Goal: Information Seeking & Learning: Understand process/instructions

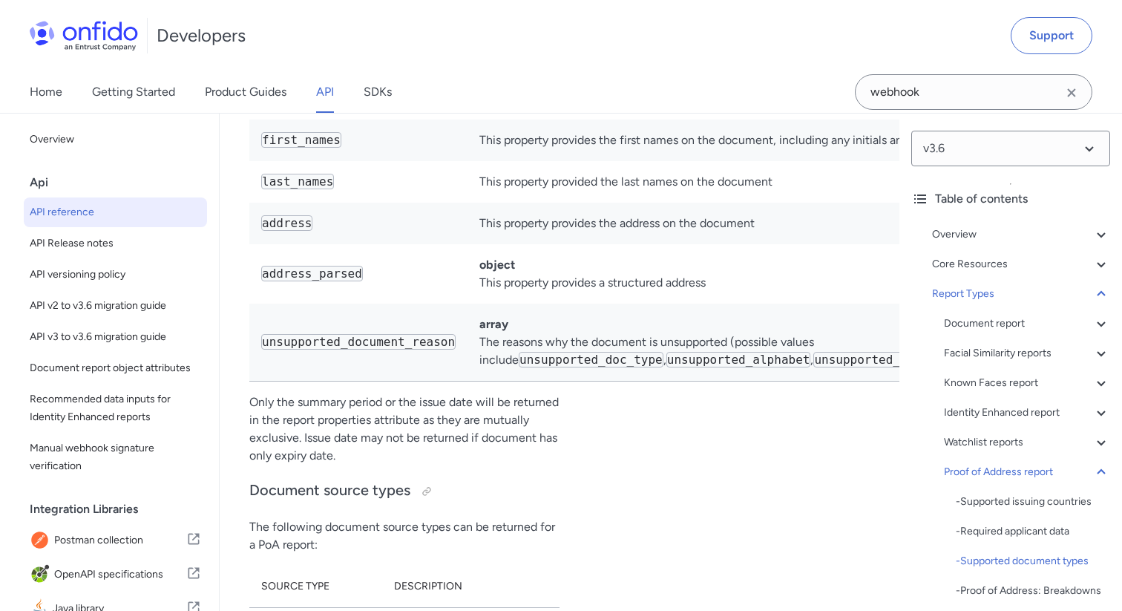
scroll to position [112605, 0]
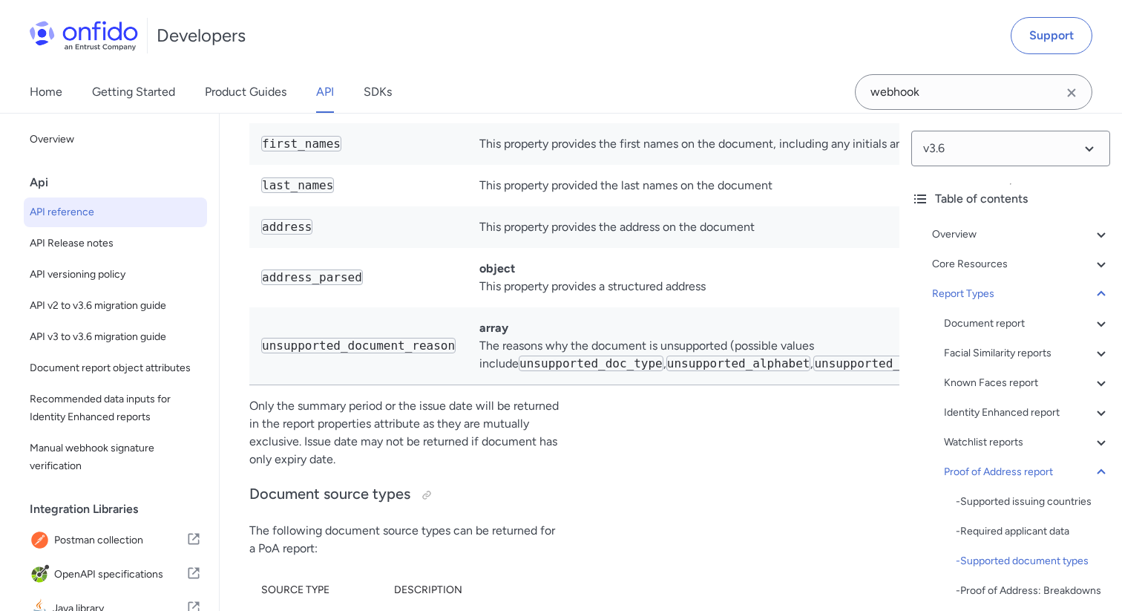
drag, startPoint x: 377, startPoint y: 296, endPoint x: 462, endPoint y: 296, distance: 84.6
copy code "utility_bill"
drag, startPoint x: 375, startPoint y: 192, endPoint x: 579, endPoint y: 189, distance: 204.2
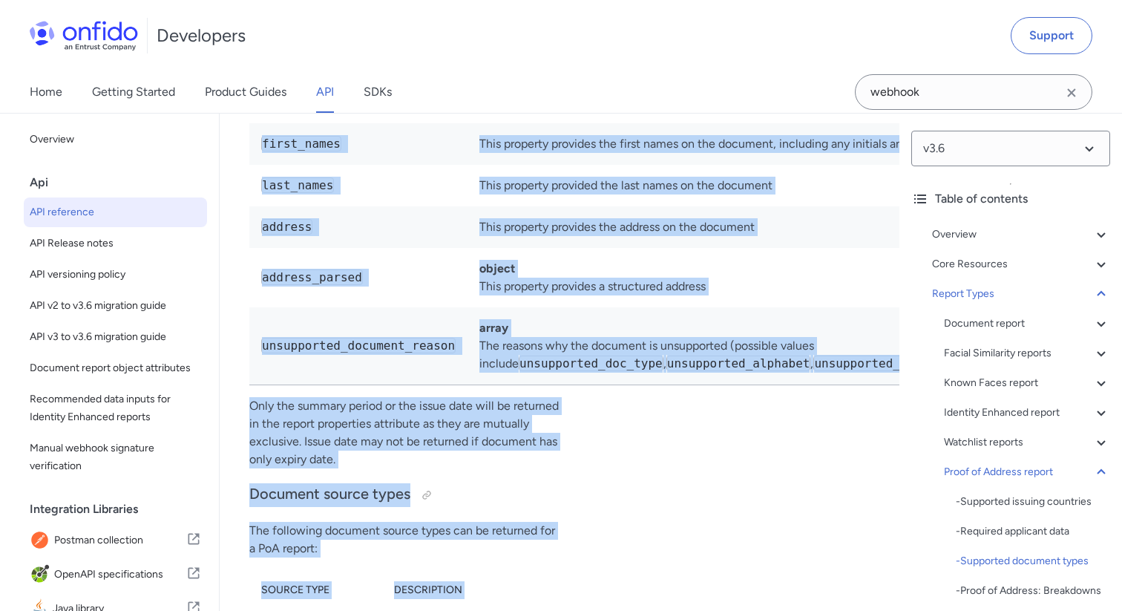
drag, startPoint x: 595, startPoint y: 191, endPoint x: 408, endPoint y: 186, distance: 187.1
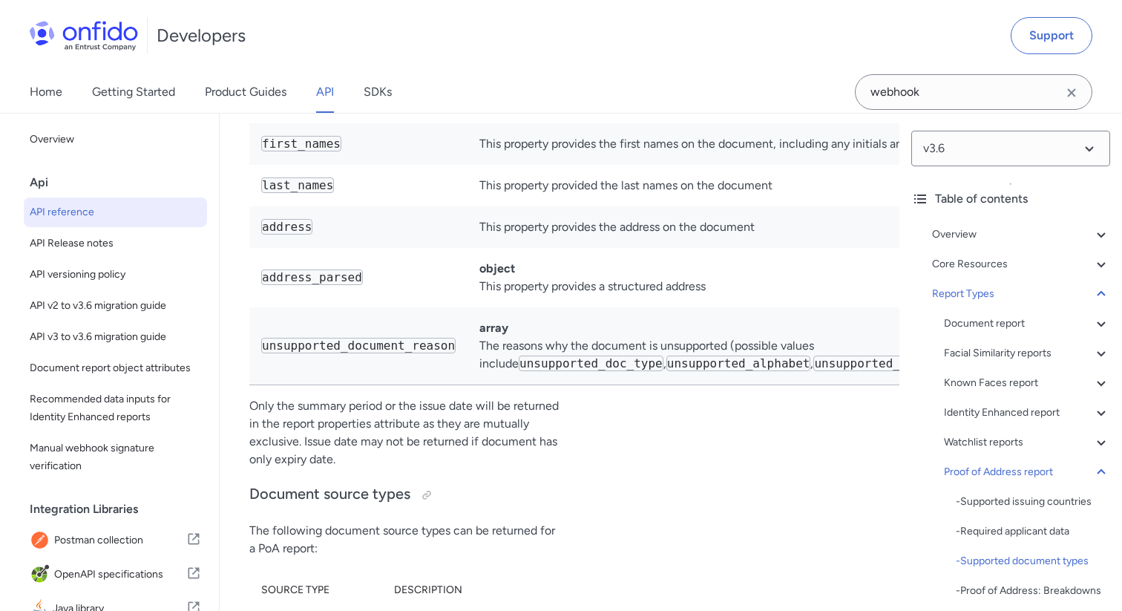
drag, startPoint x: 376, startPoint y: 190, endPoint x: 583, endPoint y: 192, distance: 206.4
copy code "bank_building_society_stateme"
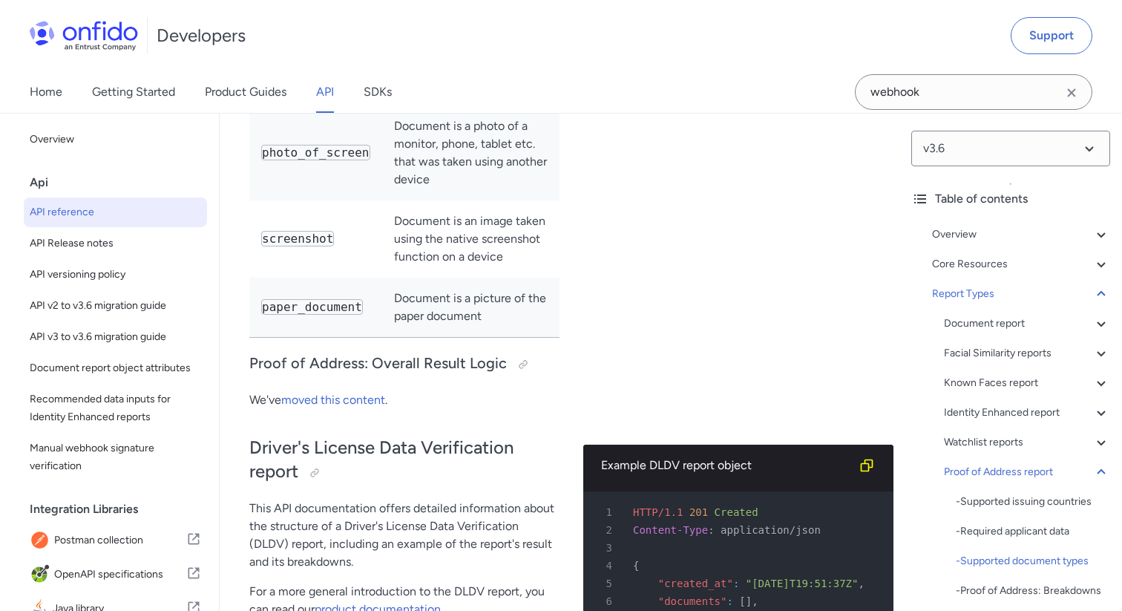
scroll to position [113211, 0]
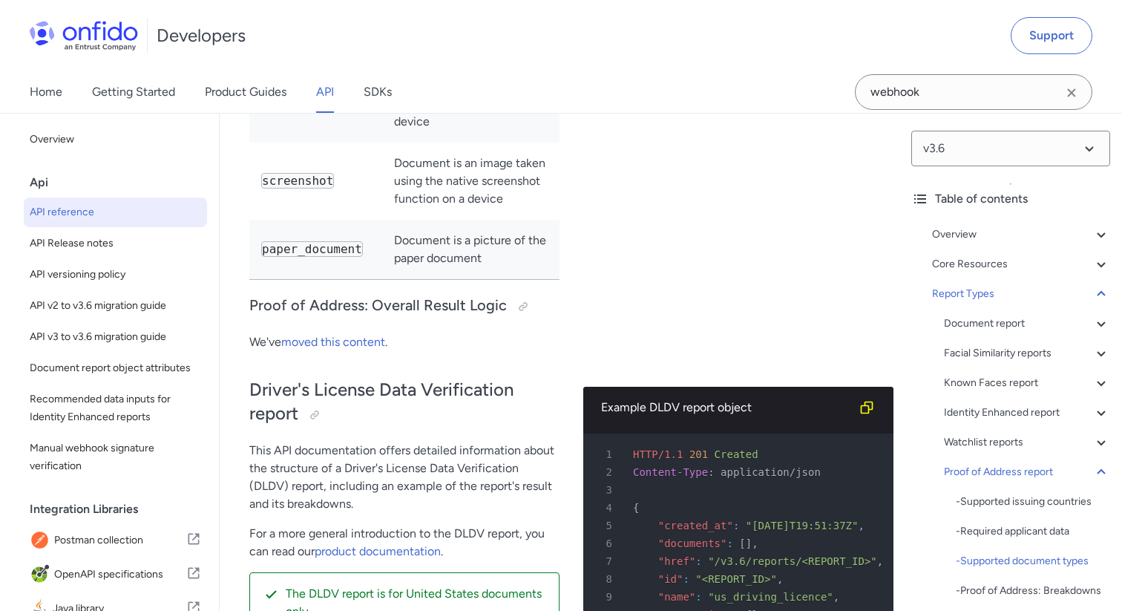
drag, startPoint x: 377, startPoint y: 380, endPoint x: 582, endPoint y: 377, distance: 204.9
copy code "identity_document_with_addres"
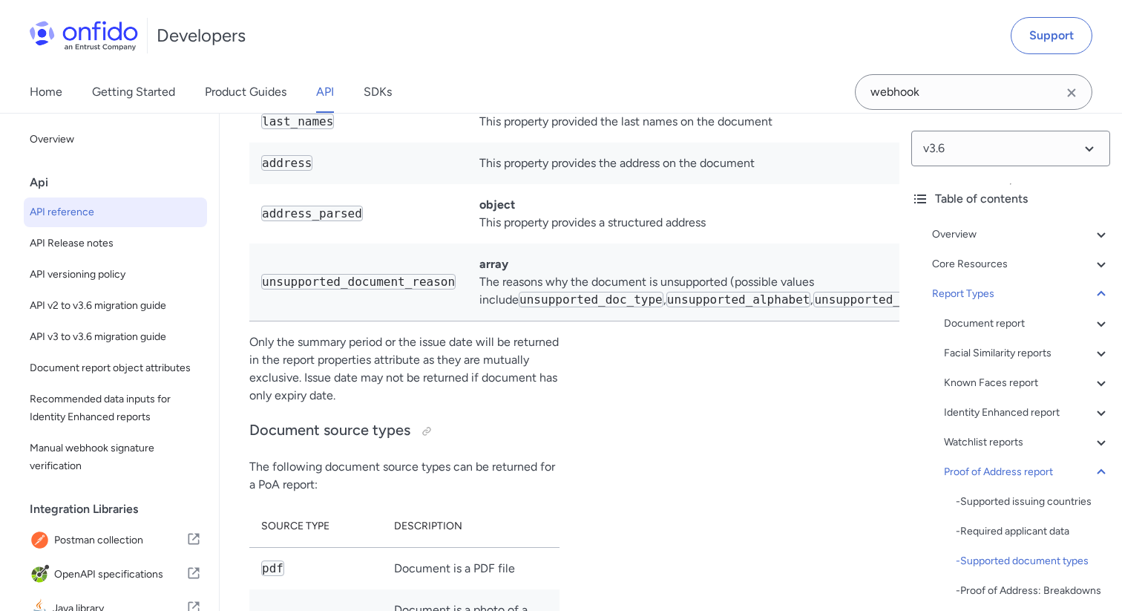
scroll to position [112657, 0]
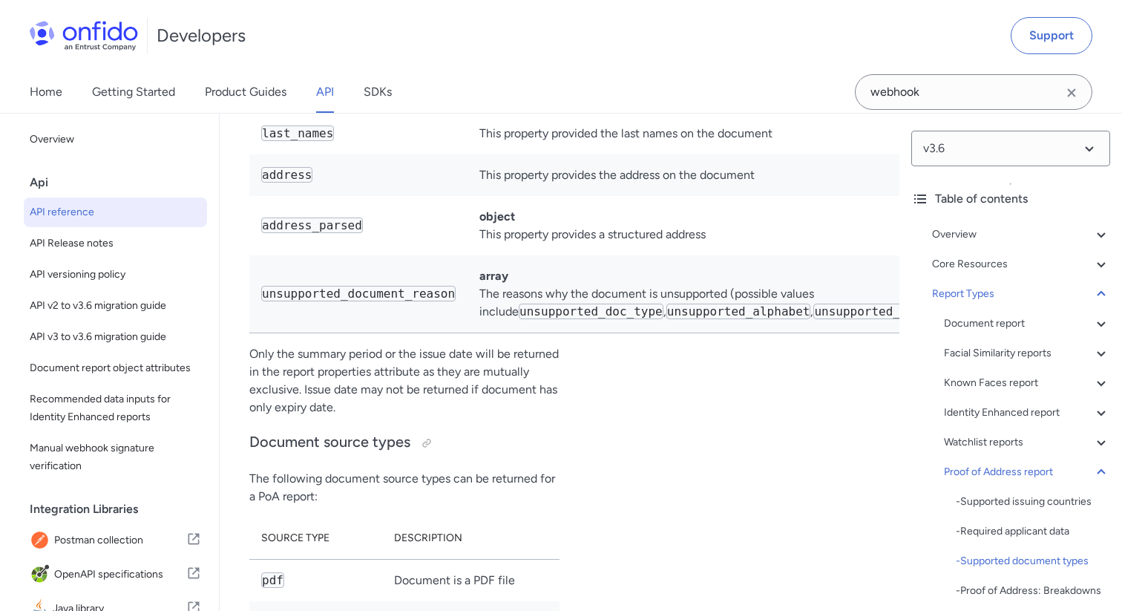
drag, startPoint x: 376, startPoint y: 338, endPoint x: 453, endPoint y: 338, distance: 77.2
copy code "council_tax"
